Goal: Task Accomplishment & Management: Manage account settings

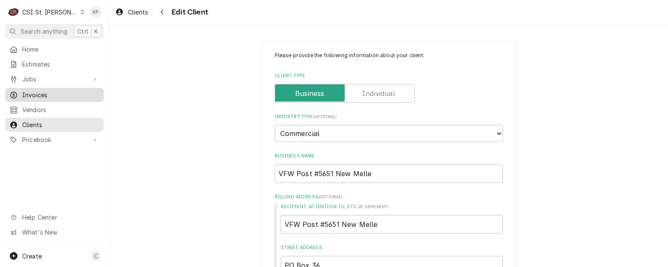
click at [47, 91] on span "Invoices" at bounding box center [60, 94] width 77 height 9
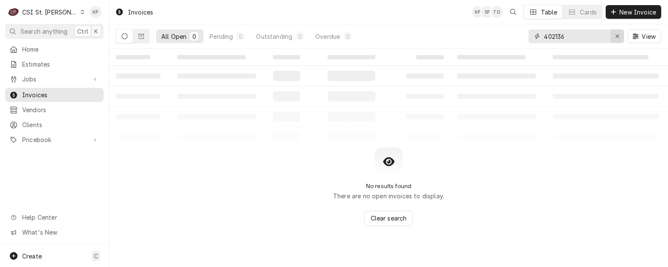
click at [618, 34] on icon "Erase input" at bounding box center [617, 36] width 5 height 6
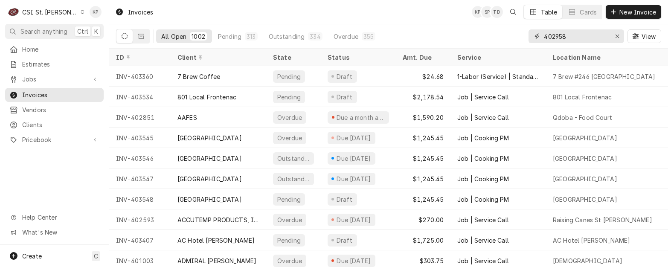
type input "402958"
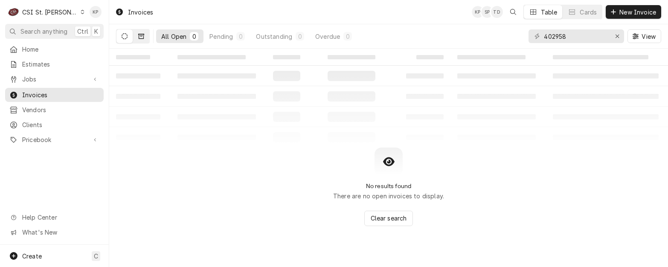
click at [139, 37] on icon "Dynamic Content Wrapper" at bounding box center [141, 36] width 6 height 5
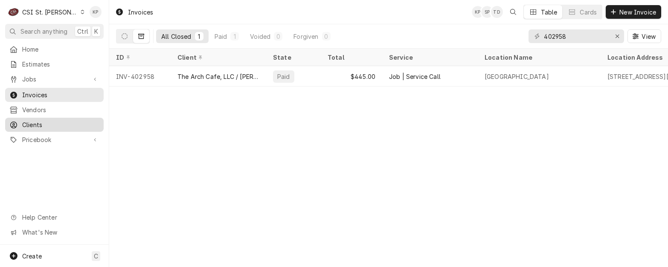
click at [41, 121] on span "Clients" at bounding box center [60, 124] width 77 height 9
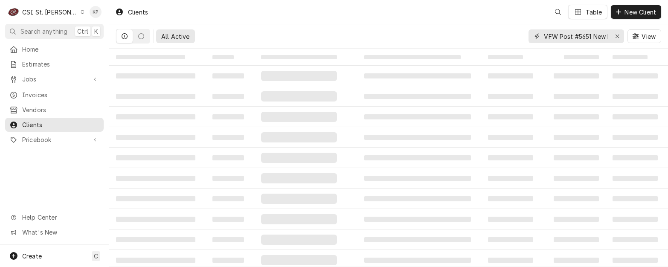
click at [614, 34] on div "Erase input" at bounding box center [617, 36] width 9 height 9
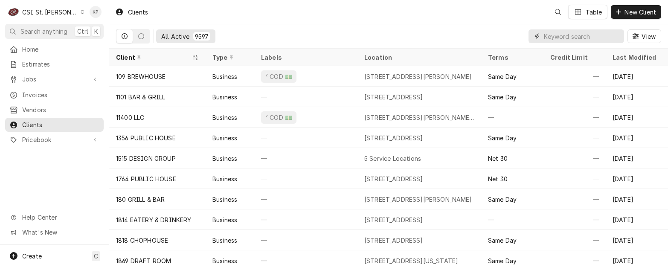
click at [584, 37] on input "Dynamic Content Wrapper" at bounding box center [582, 36] width 76 height 14
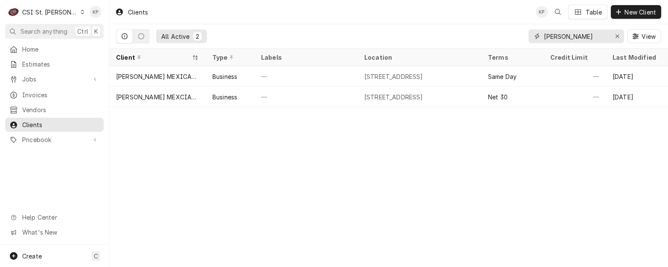
type input "ruiz"
drag, startPoint x: 616, startPoint y: 35, endPoint x: 600, endPoint y: 46, distance: 19.2
click at [616, 35] on icon "Erase input" at bounding box center [617, 36] width 5 height 6
click at [561, 40] on input "Dynamic Content Wrapper" at bounding box center [584, 36] width 80 height 14
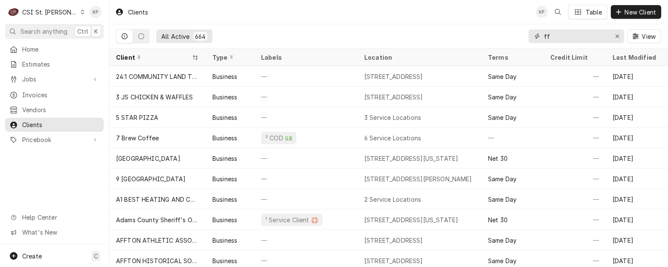
type input "f"
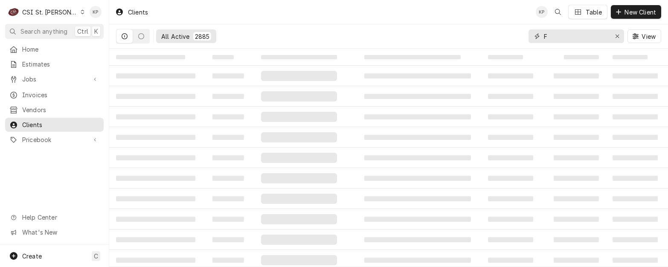
type input "F"
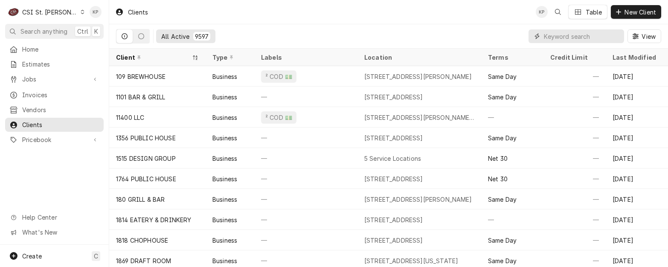
click at [564, 40] on input "Dynamic Content Wrapper" at bounding box center [582, 36] width 76 height 14
click at [564, 39] on input "Dynamic Content Wrapper" at bounding box center [582, 36] width 76 height 14
paste input "FF&G"
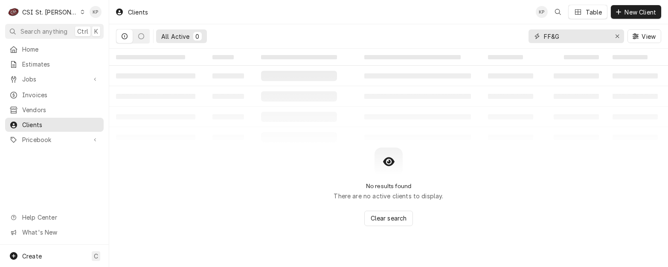
click at [565, 32] on input "FF&G" at bounding box center [576, 36] width 64 height 14
click at [555, 37] on input "FF&G" at bounding box center [576, 36] width 64 height 14
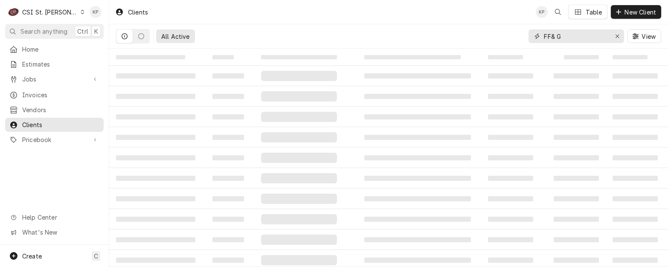
click at [551, 37] on input "FF& G" at bounding box center [576, 36] width 64 height 14
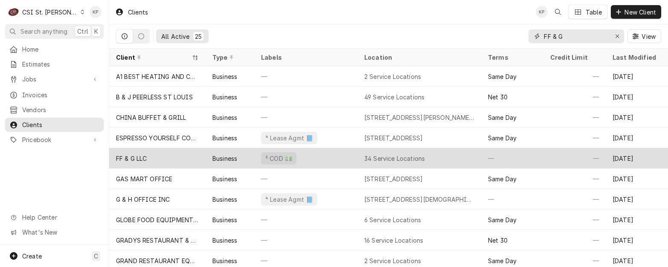
type input "FF & G"
click at [137, 157] on div "FF & G LLC" at bounding box center [131, 158] width 31 height 9
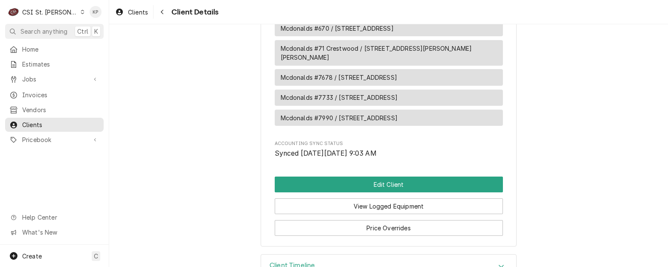
scroll to position [1072, 0]
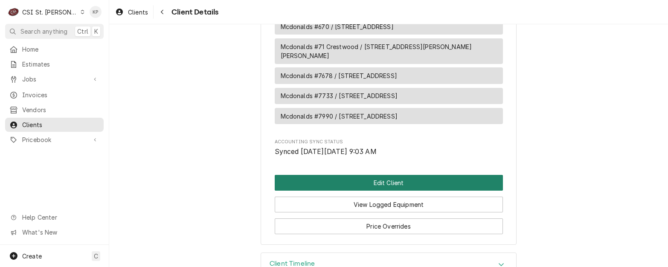
click at [341, 175] on button "Edit Client" at bounding box center [389, 183] width 228 height 16
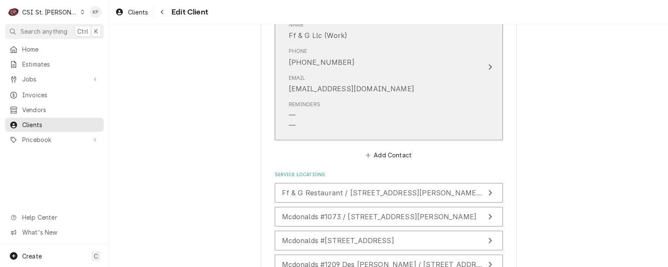
scroll to position [640, 0]
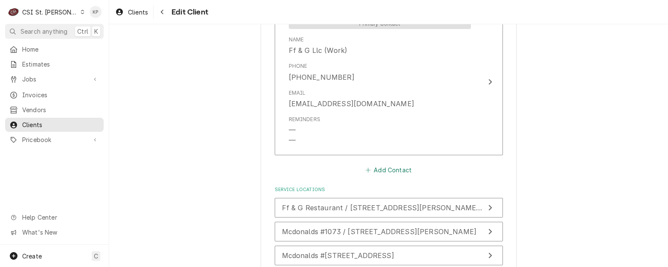
click at [390, 169] on button "Add Contact" at bounding box center [388, 170] width 49 height 12
type textarea "x"
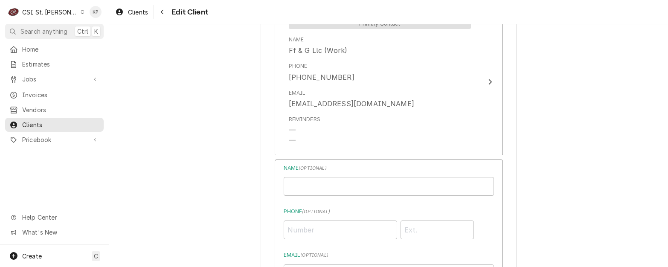
scroll to position [768, 0]
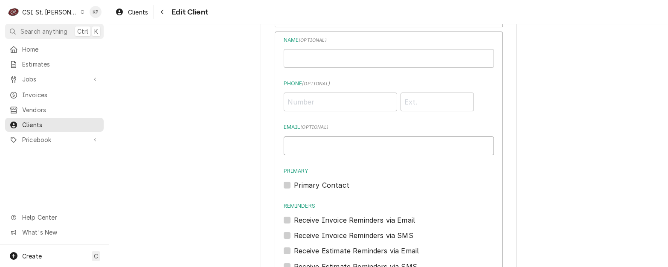
click at [291, 149] on input "Email ( optional )" at bounding box center [389, 146] width 210 height 19
paste input "sdavis@savagerepairs.com"
type input "sdavis@savagerepairs.com"
click at [302, 104] on input "Phone ( optional )" at bounding box center [341, 102] width 114 height 19
type input "(314) 270-9624"
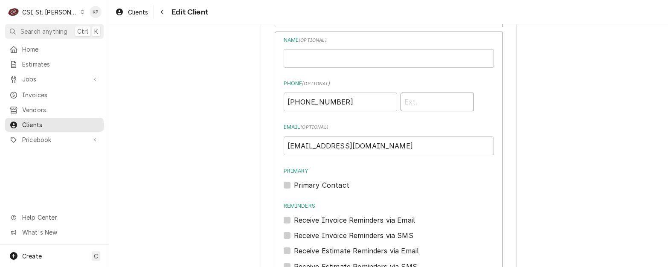
click at [425, 105] on input "Phone" at bounding box center [438, 102] width 74 height 19
type input "1111"
click at [288, 59] on input "Business Name" at bounding box center [389, 58] width 210 height 19
paste input "[PERSON_NAME]"
type input "[PERSON_NAME]"
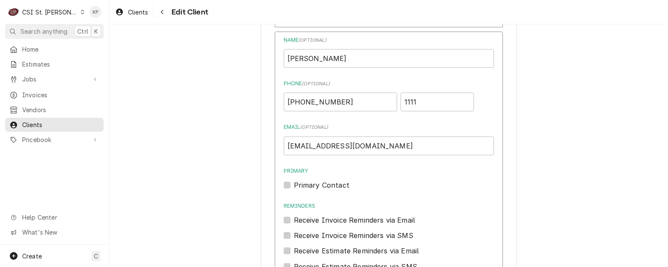
click at [363, 179] on div "Primary Primary Contact" at bounding box center [389, 178] width 210 height 23
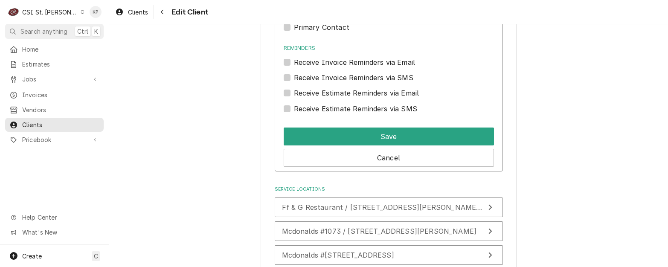
scroll to position [981, 0]
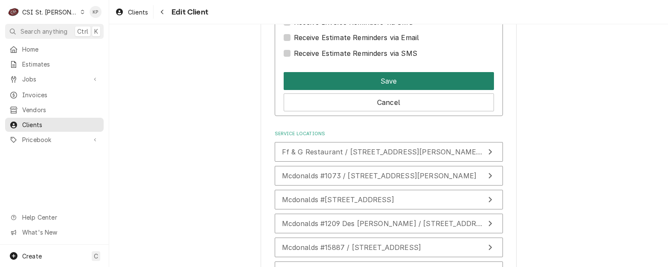
click at [343, 83] on button "Save" at bounding box center [389, 81] width 210 height 18
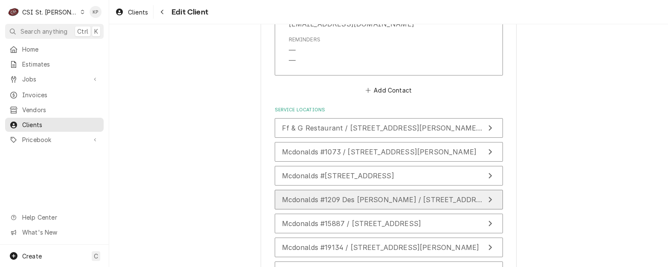
scroll to position [512, 0]
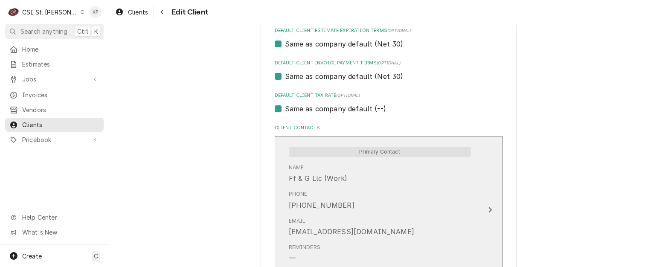
click at [381, 234] on div "Email ADMIN@GROUPRUIZ.COM" at bounding box center [380, 227] width 182 height 26
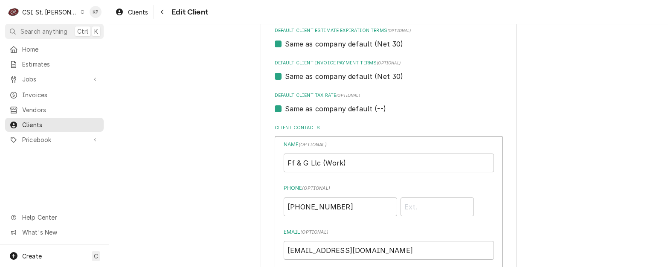
click at [368, 232] on label "Email ( optional )" at bounding box center [389, 232] width 210 height 8
click at [368, 241] on input "[EMAIL_ADDRESS][DOMAIN_NAME]" at bounding box center [389, 250] width 210 height 19
drag, startPoint x: 334, startPoint y: 250, endPoint x: 287, endPoint y: 251, distance: 47.4
click at [284, 249] on input "[EMAIL_ADDRESS][DOMAIN_NAME]" at bounding box center [389, 250] width 210 height 19
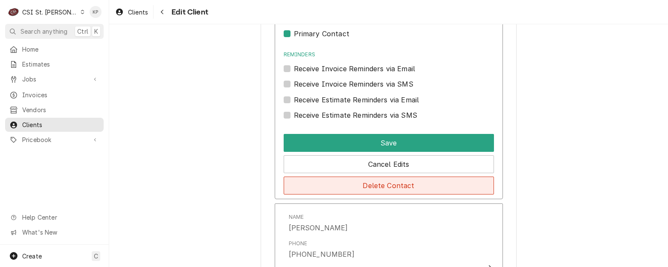
scroll to position [811, 0]
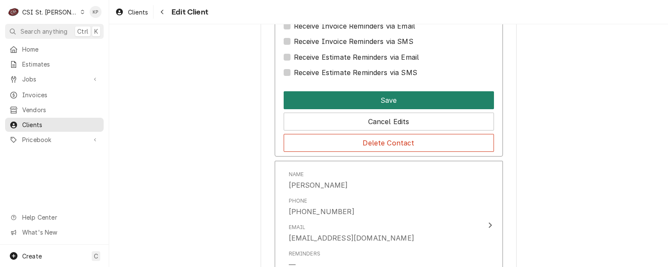
click at [368, 99] on button "Save" at bounding box center [389, 100] width 210 height 18
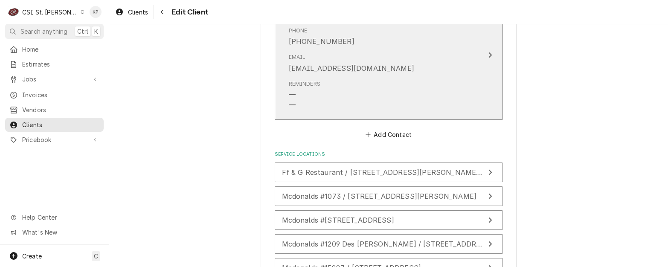
scroll to position [810, 0]
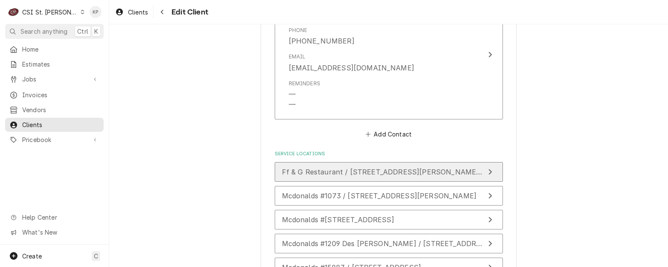
click at [353, 172] on span "Ff & G Restaurant / [STREET_ADDRESS][PERSON_NAME][PERSON_NAME]" at bounding box center [410, 172] width 256 height 9
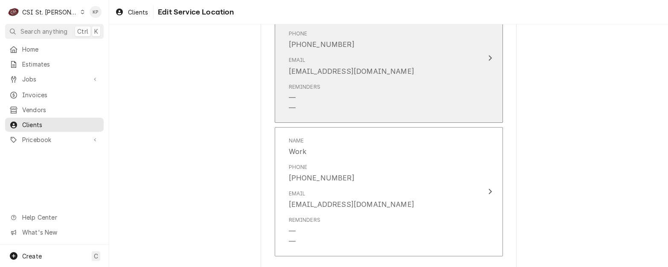
scroll to position [873, 0]
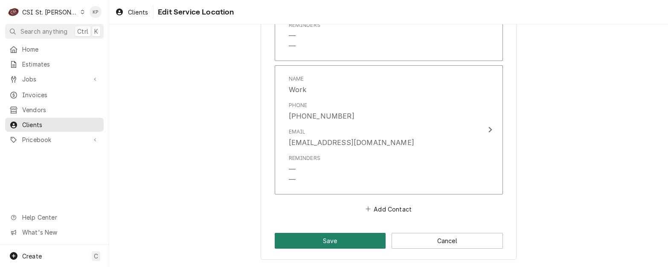
click at [358, 237] on button "Save" at bounding box center [330, 241] width 111 height 16
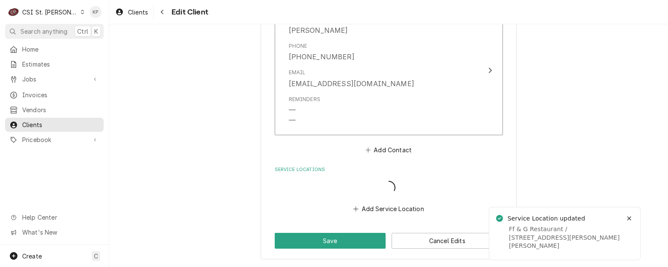
scroll to position [873, 0]
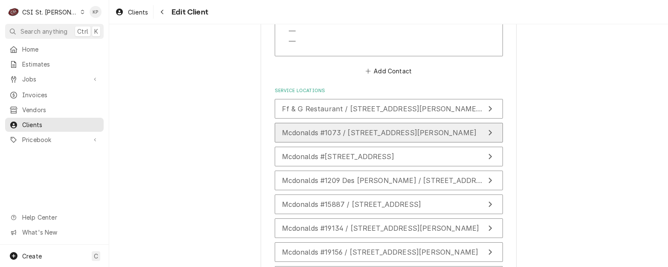
click at [369, 138] on button "Mcdonalds #1073 / [STREET_ADDRESS][PERSON_NAME]" at bounding box center [389, 133] width 228 height 20
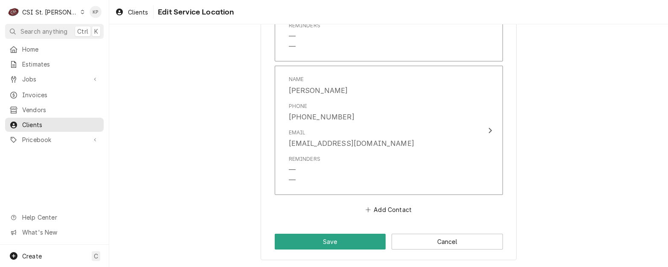
scroll to position [616, 0]
click at [329, 244] on button "Save" at bounding box center [330, 241] width 111 height 16
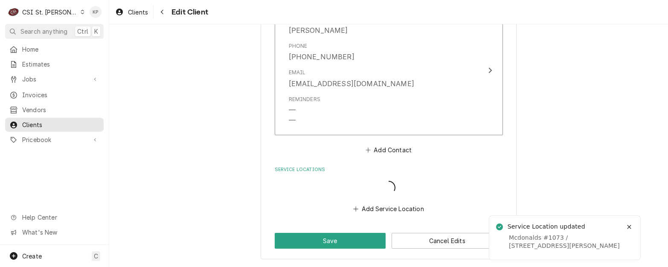
scroll to position [794, 0]
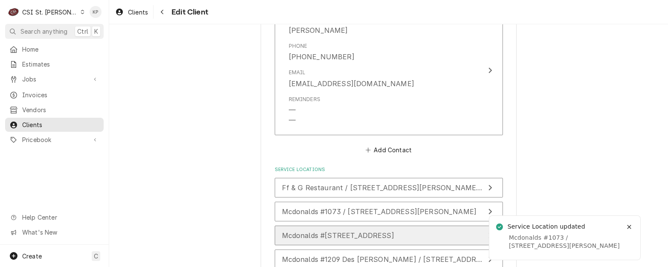
click at [336, 240] on span "Mcdonalds #[STREET_ADDRESS]" at bounding box center [338, 235] width 112 height 9
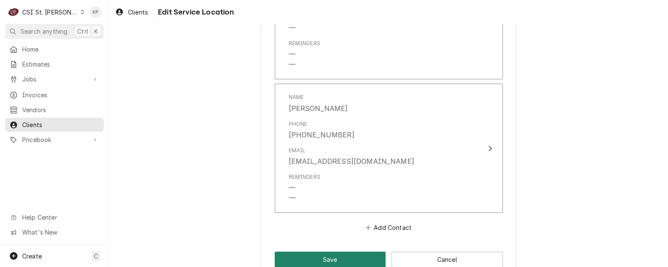
click at [330, 259] on button "Save" at bounding box center [330, 260] width 111 height 16
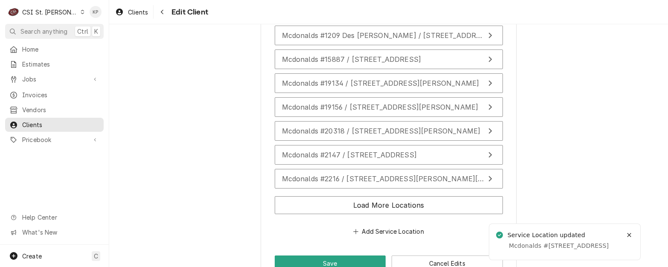
scroll to position [1040, 0]
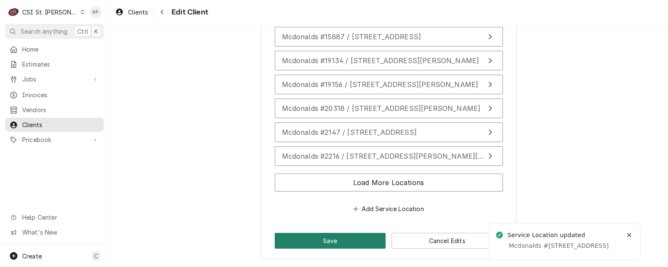
click at [341, 242] on button "Save" at bounding box center [330, 241] width 111 height 16
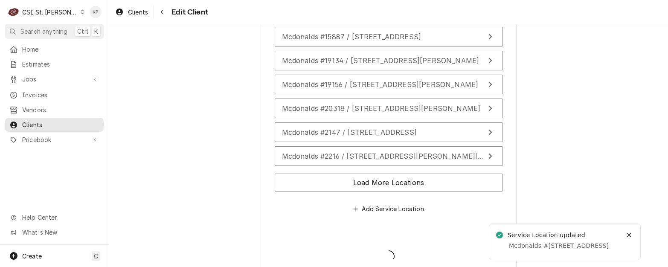
type textarea "x"
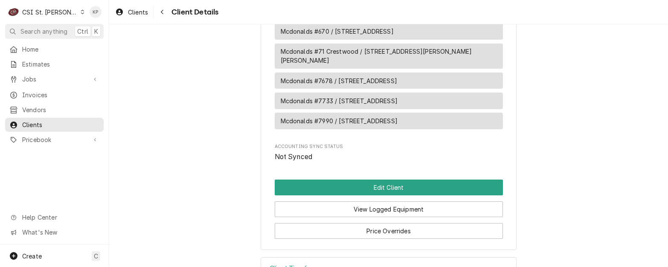
scroll to position [1133, 0]
